Goal: Check status

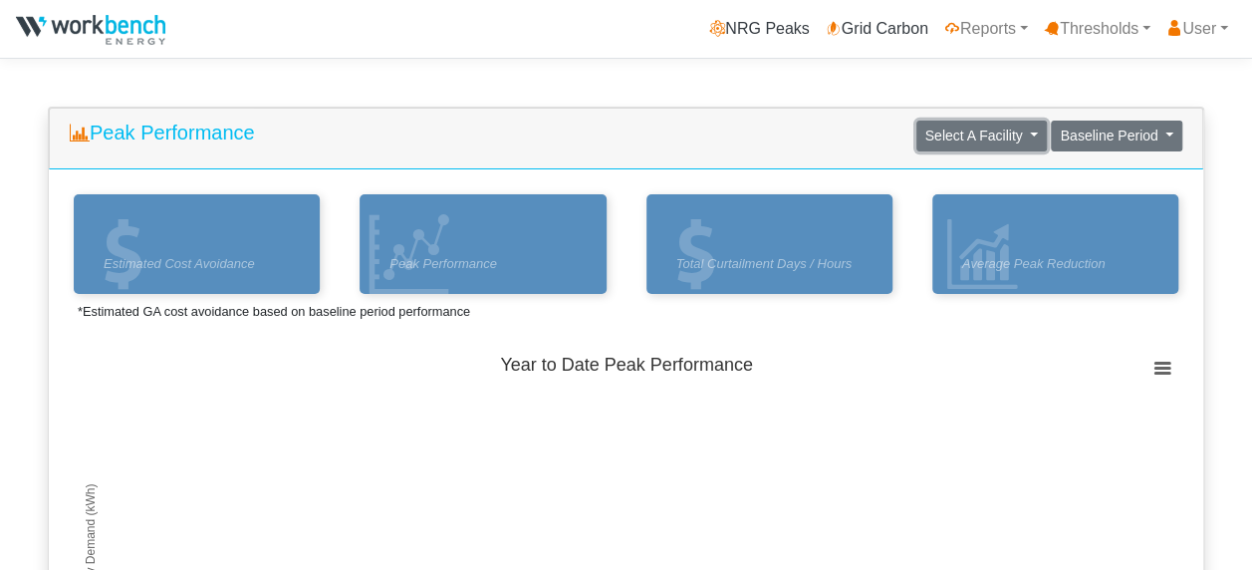
click at [998, 130] on span "Select A Facility" at bounding box center [974, 135] width 98 height 16
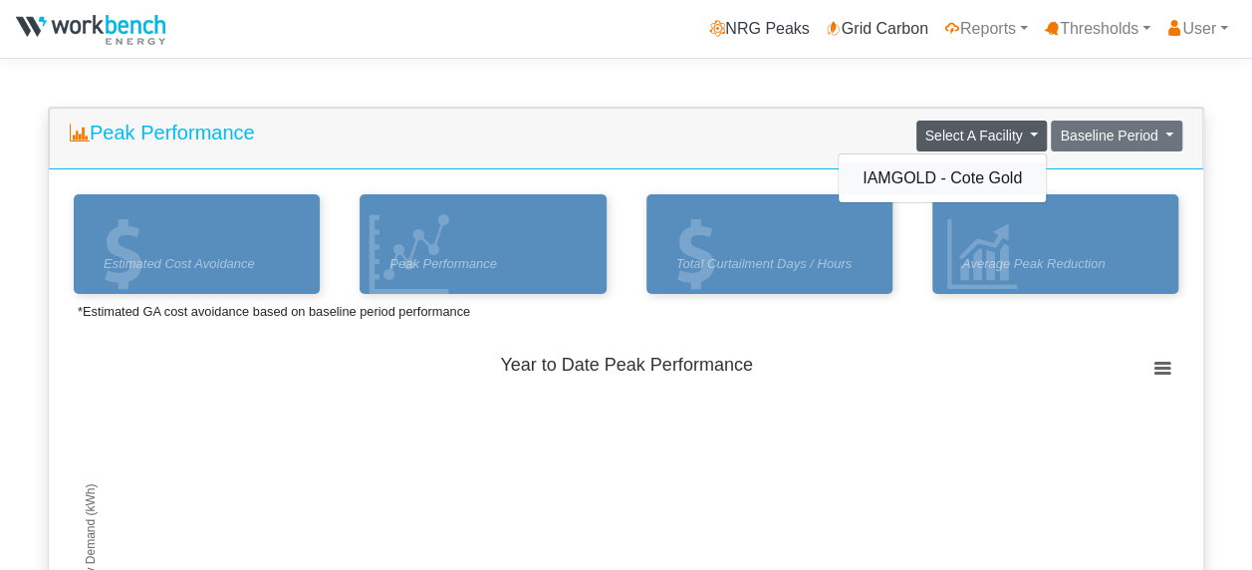
click at [976, 189] on link "IAMGOLD - Cote Gold" at bounding box center [941, 178] width 207 height 32
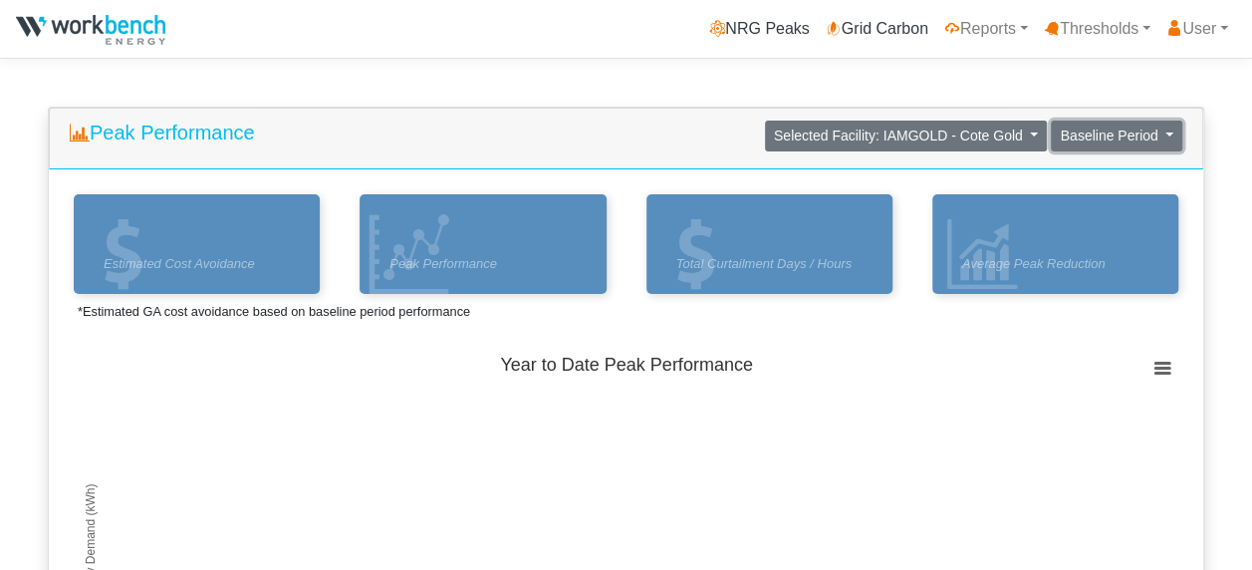
click at [1161, 136] on button "Baseline Period" at bounding box center [1115, 135] width 131 height 31
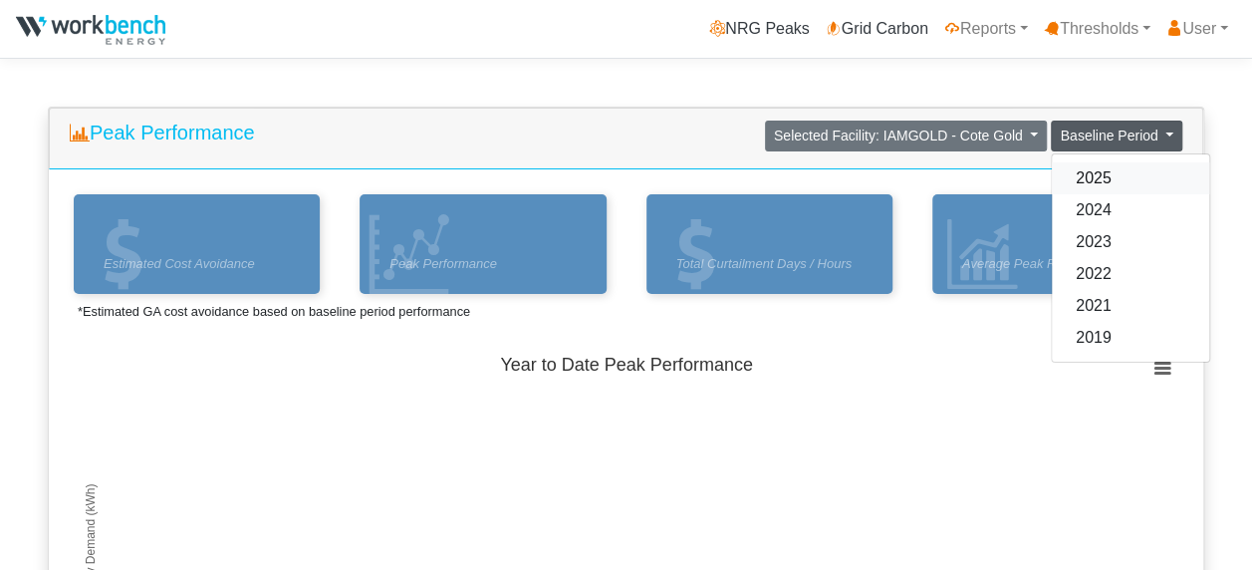
click at [1128, 180] on link "2025" at bounding box center [1129, 178] width 157 height 32
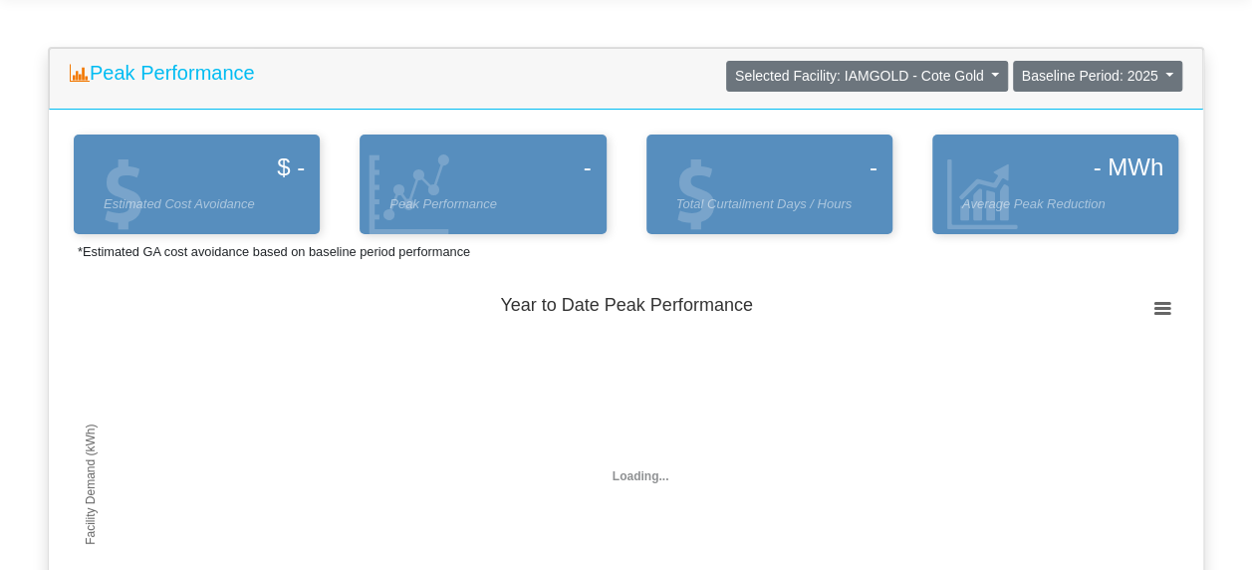
scroll to position [59, 0]
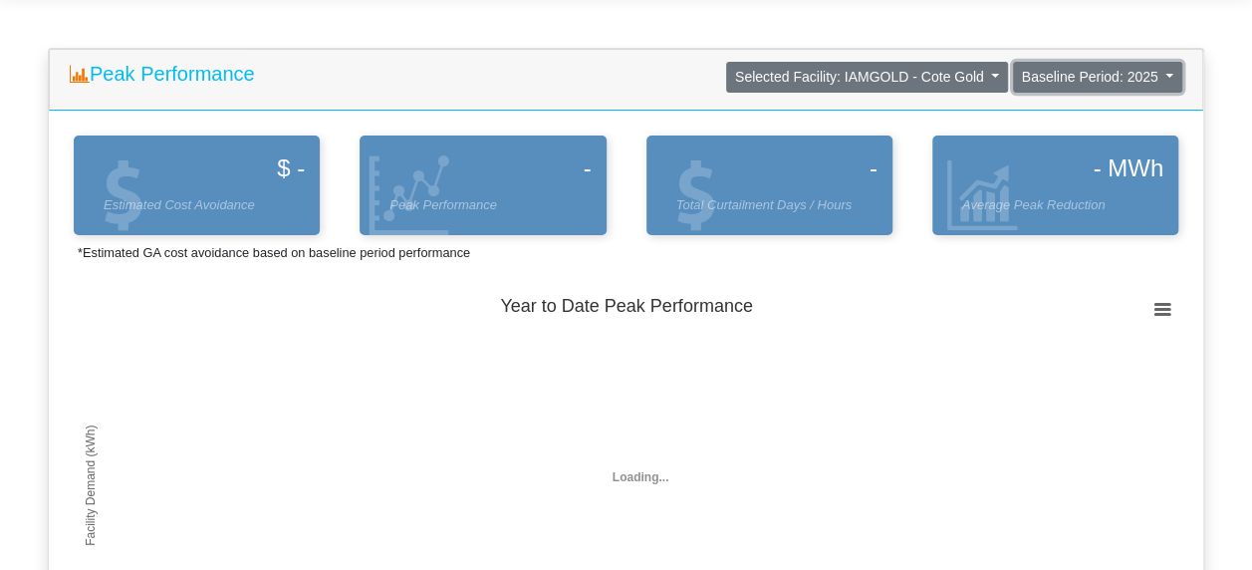
click at [1162, 76] on button "Baseline Period: 2025" at bounding box center [1097, 77] width 169 height 31
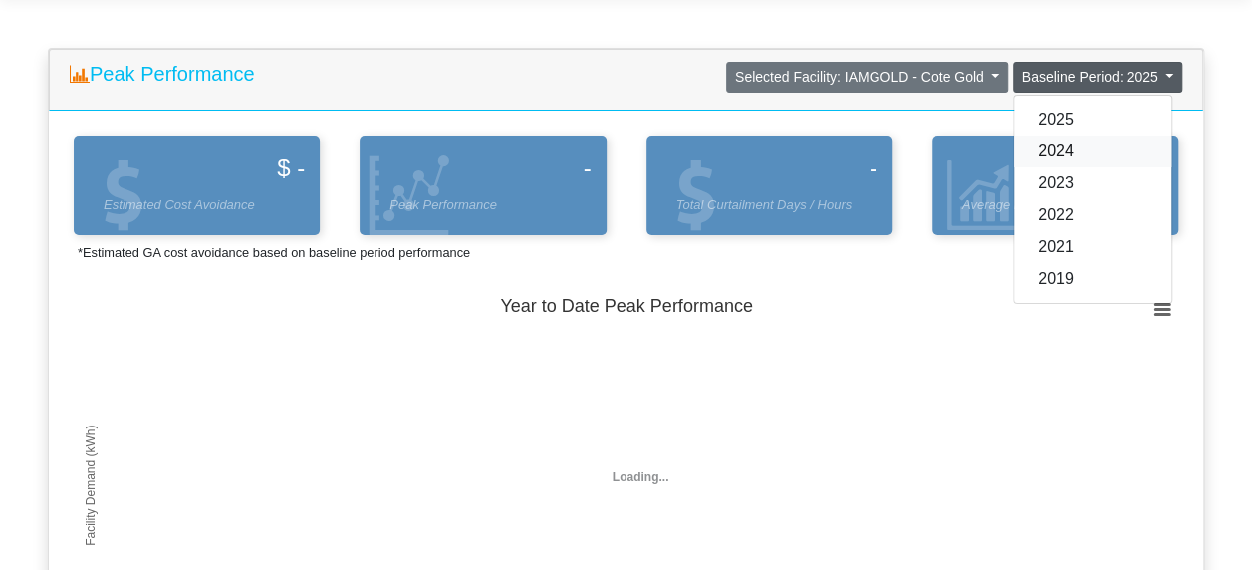
click at [1073, 155] on link "2024" at bounding box center [1092, 151] width 157 height 32
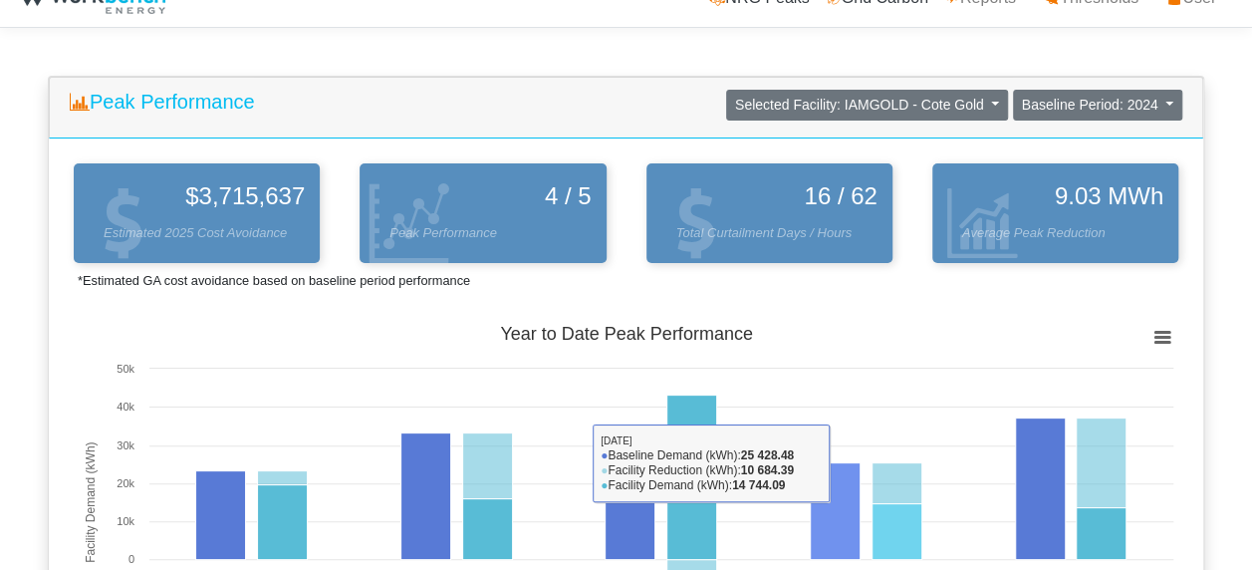
scroll to position [0, 0]
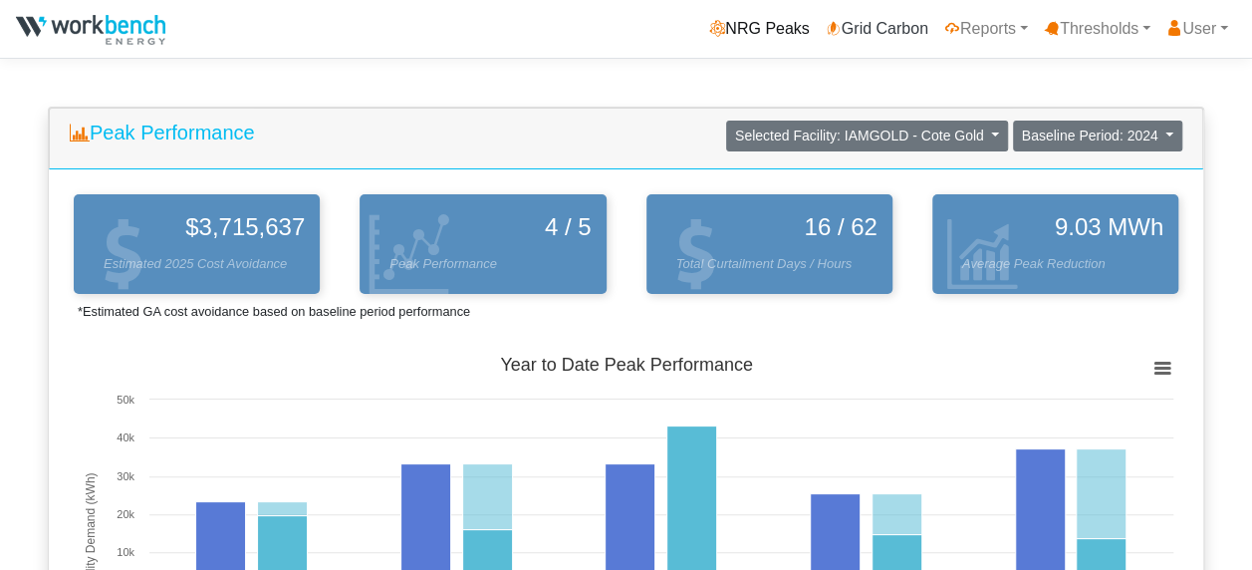
click at [766, 22] on link "NRG Peaks" at bounding box center [758, 29] width 115 height 40
